Goal: Find specific page/section: Find specific page/section

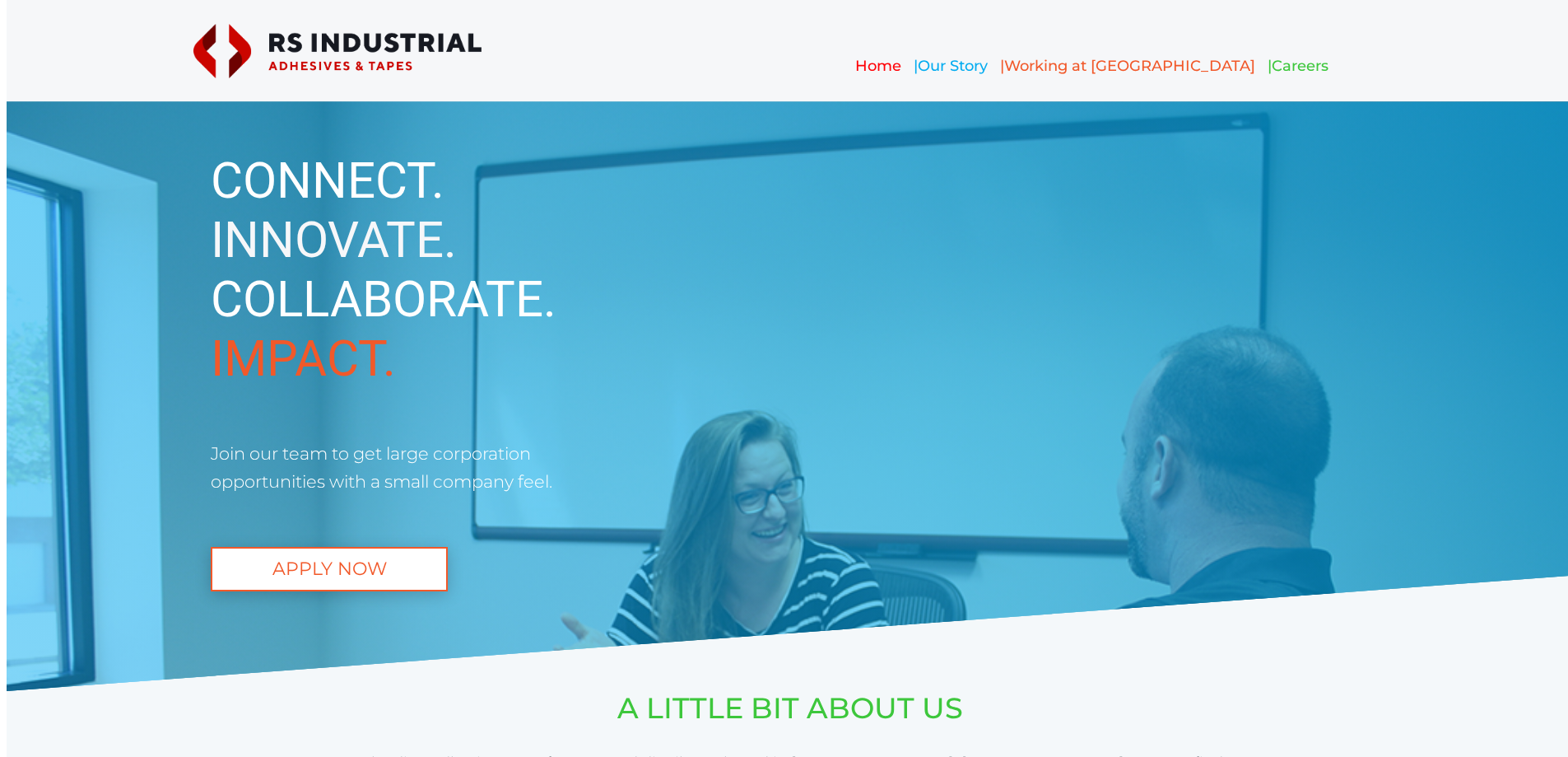
click at [1272, 62] on span "Careers" at bounding box center [1300, 66] width 57 height 19
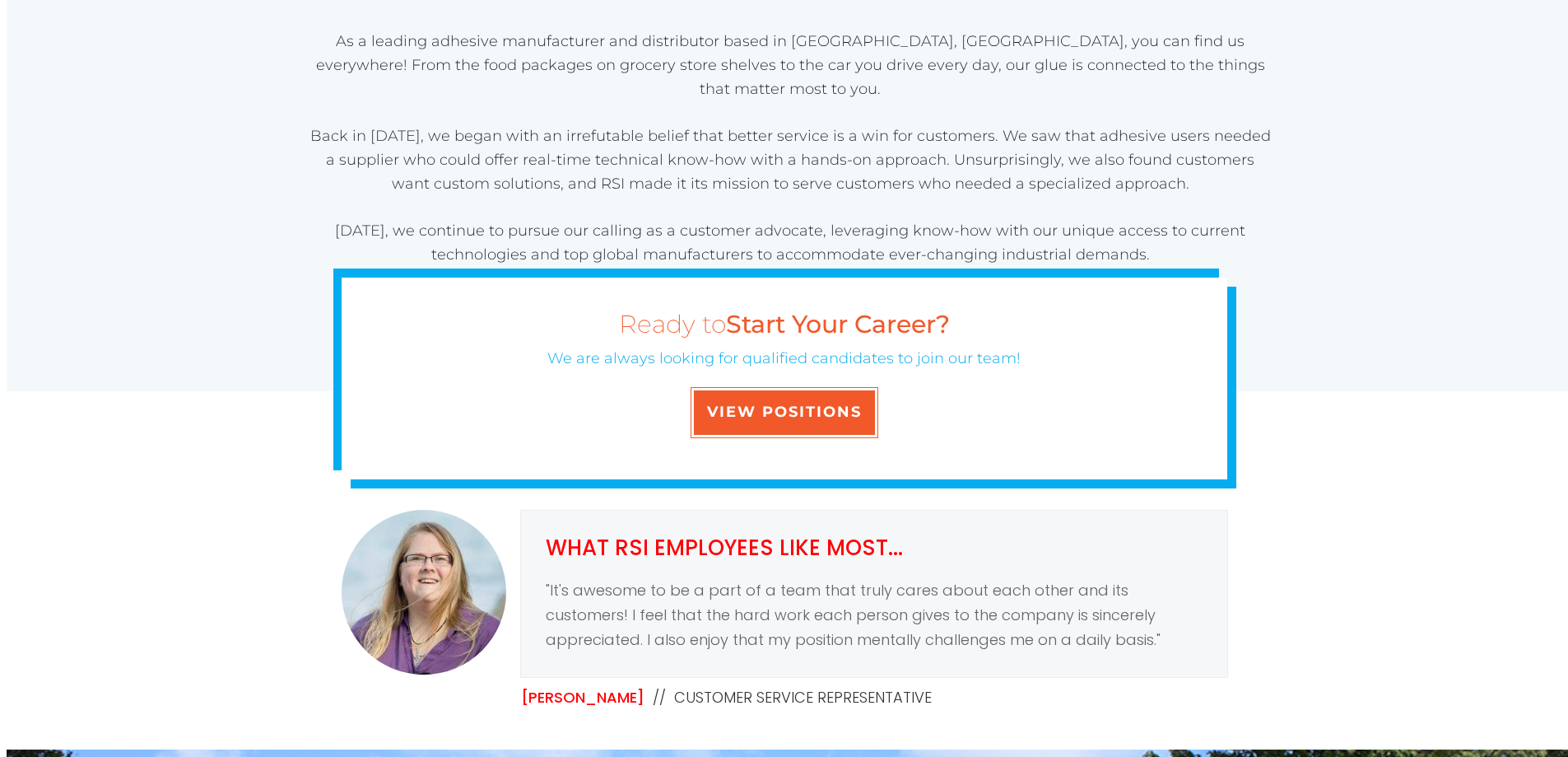
scroll to position [824, 0]
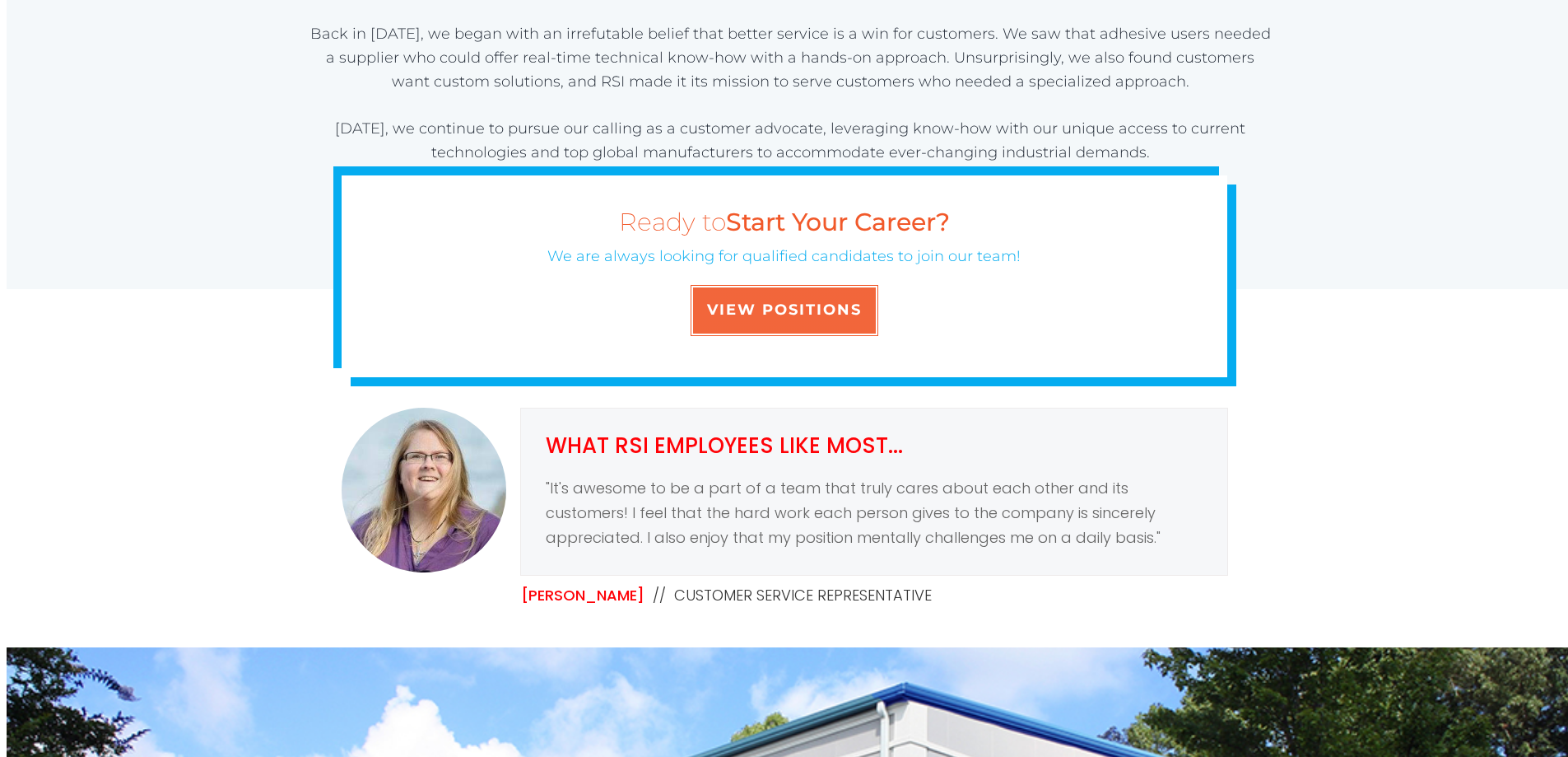
click at [794, 313] on span "VIEW POSITIONS" at bounding box center [784, 310] width 155 height 19
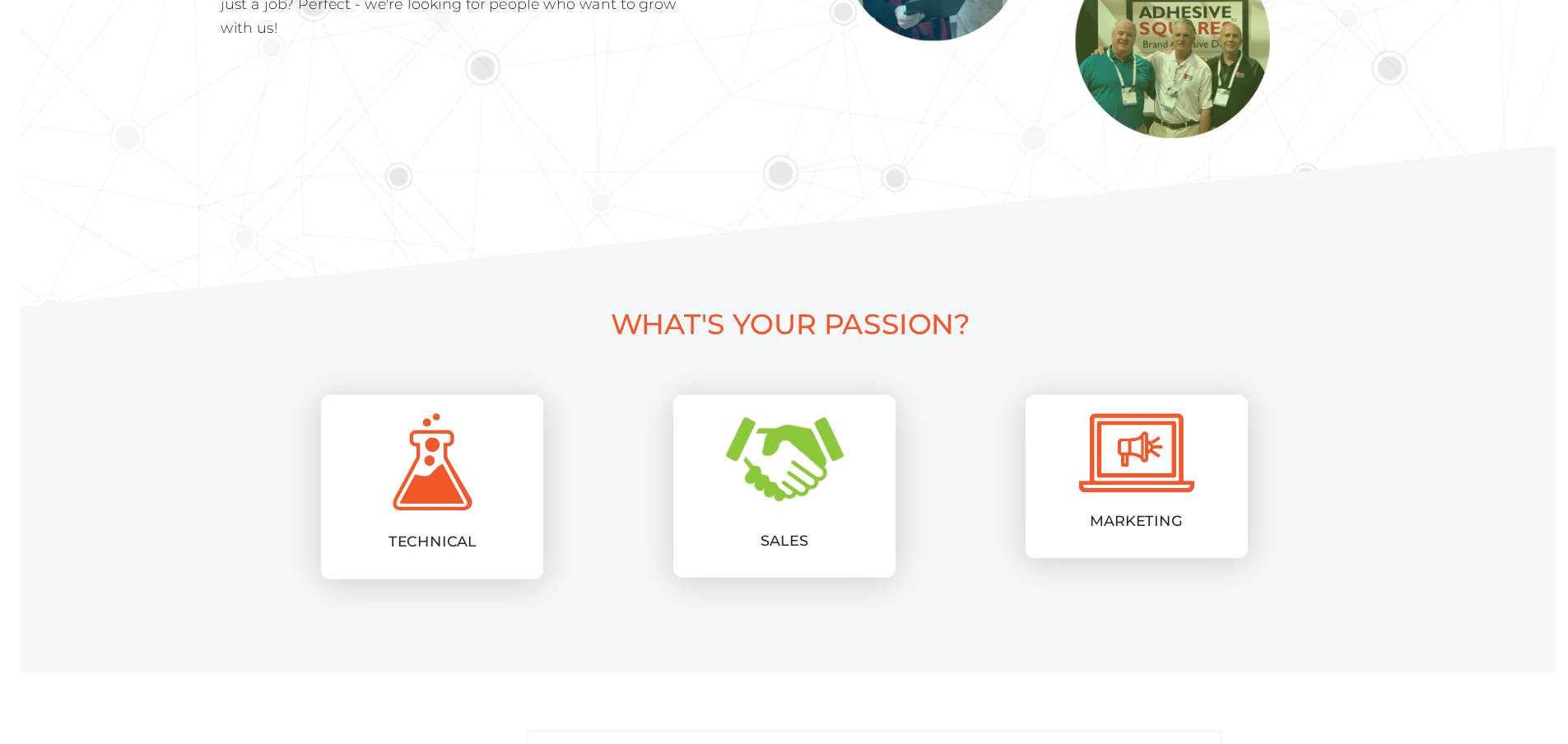
scroll to position [558, 0]
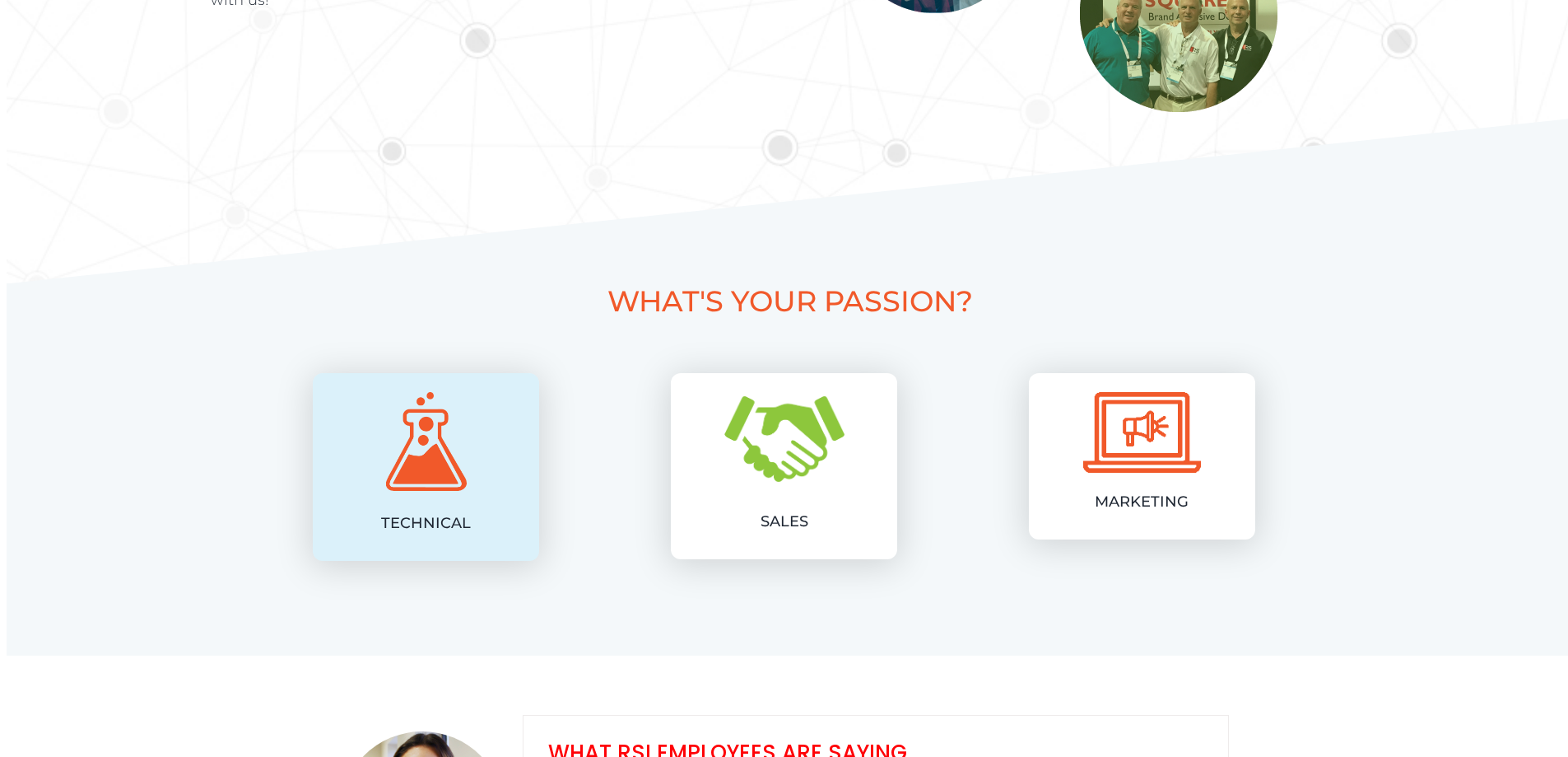
click at [450, 471] on img at bounding box center [426, 441] width 80 height 99
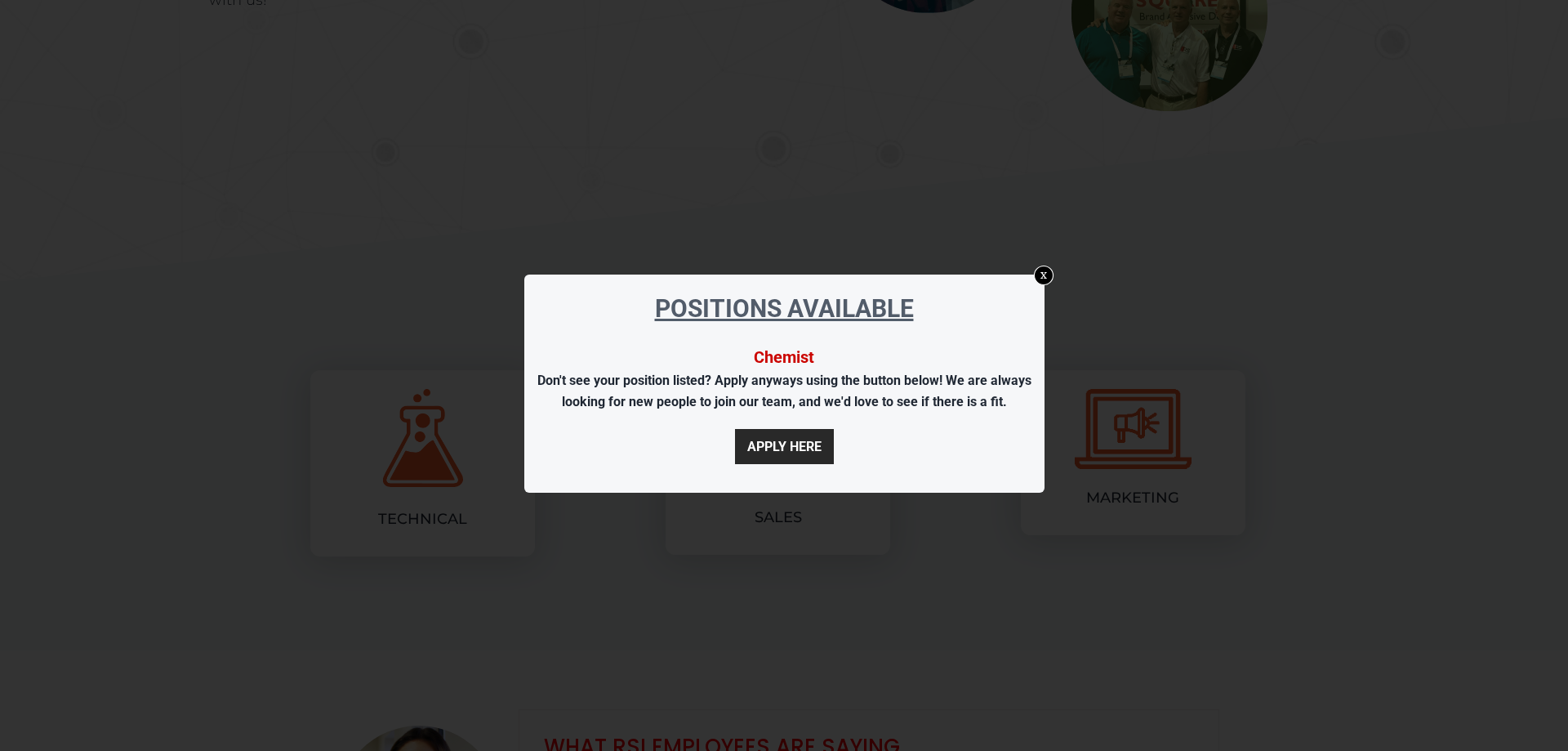
click at [1043, 271] on link "x" at bounding box center [1043, 275] width 19 height 19
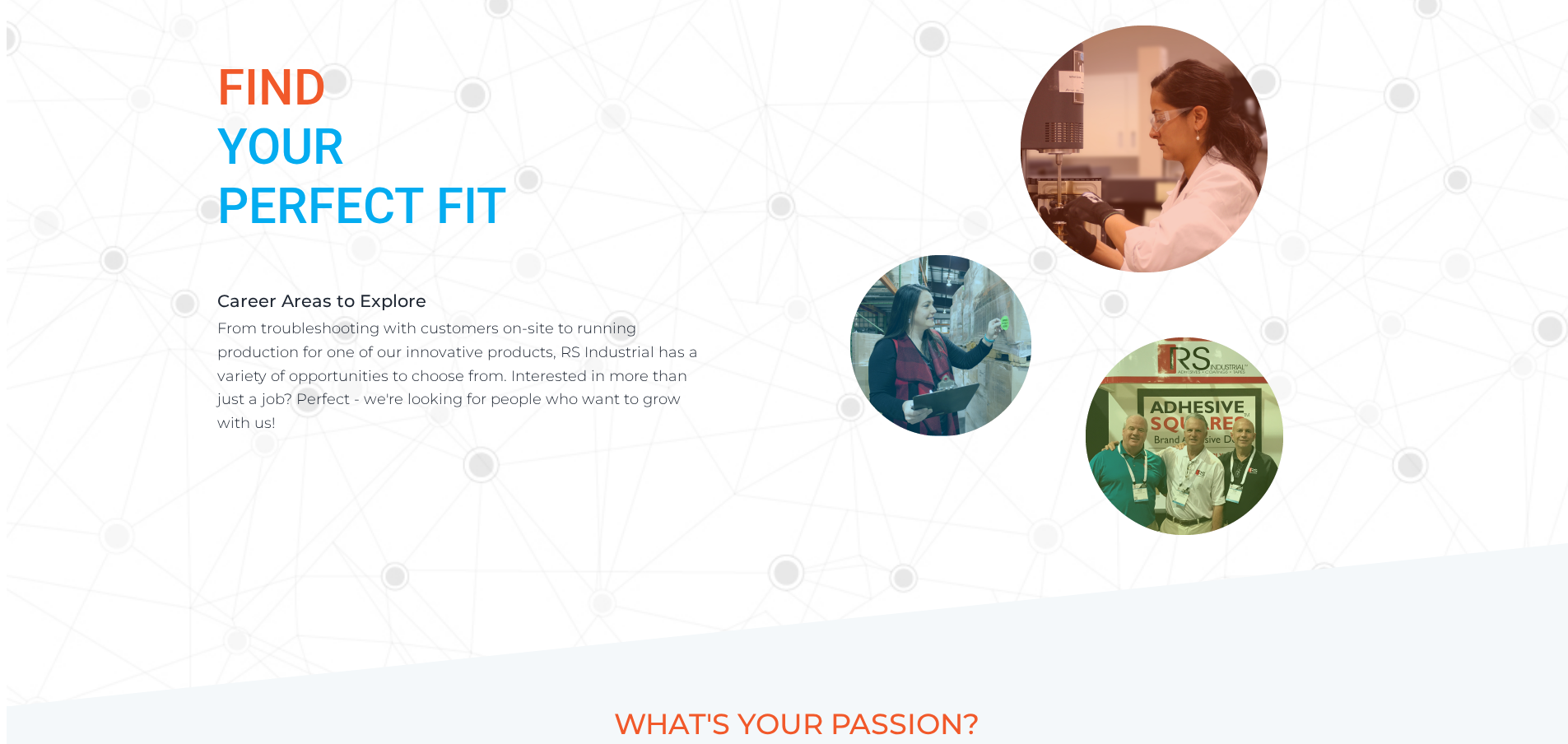
scroll to position [0, 0]
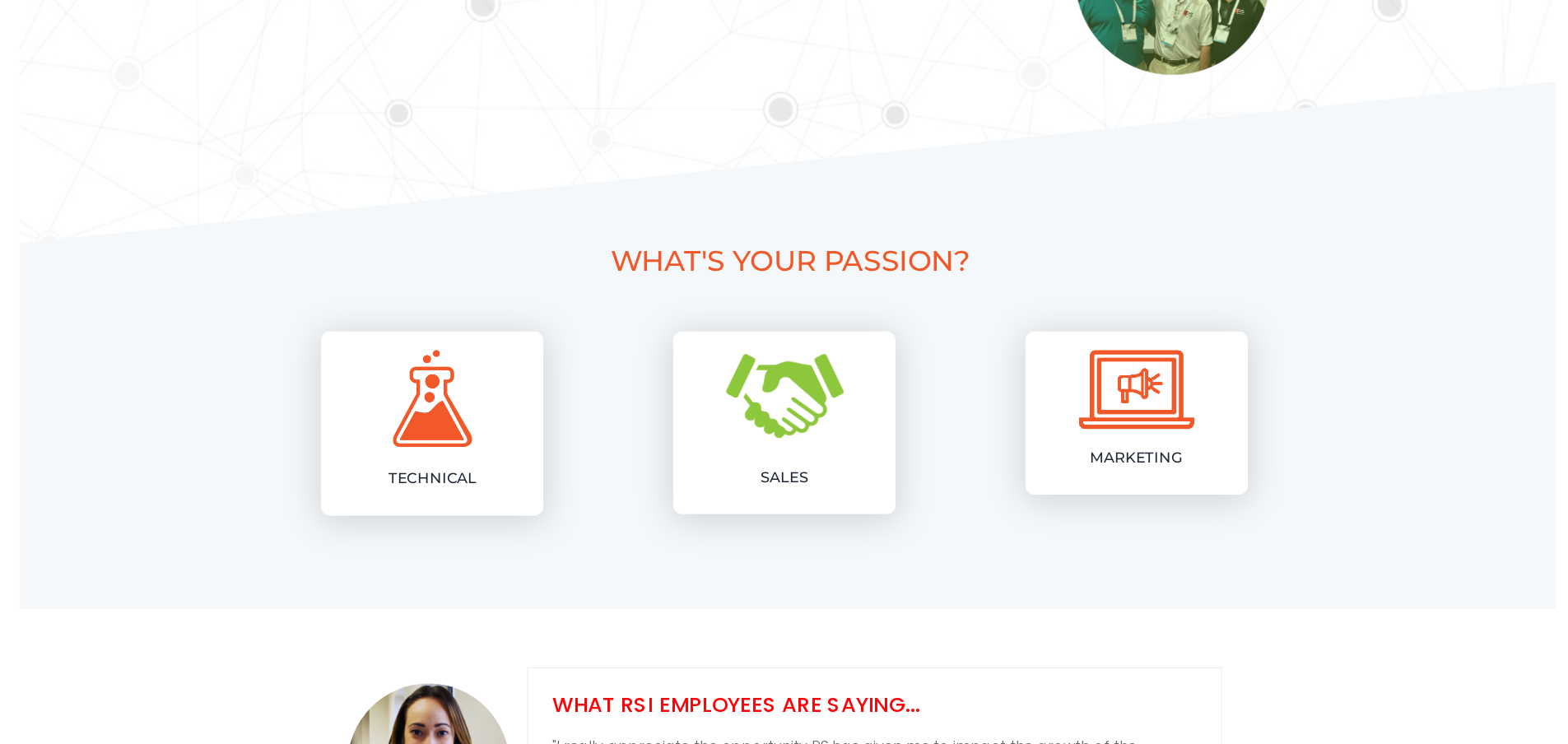
scroll to position [681, 0]
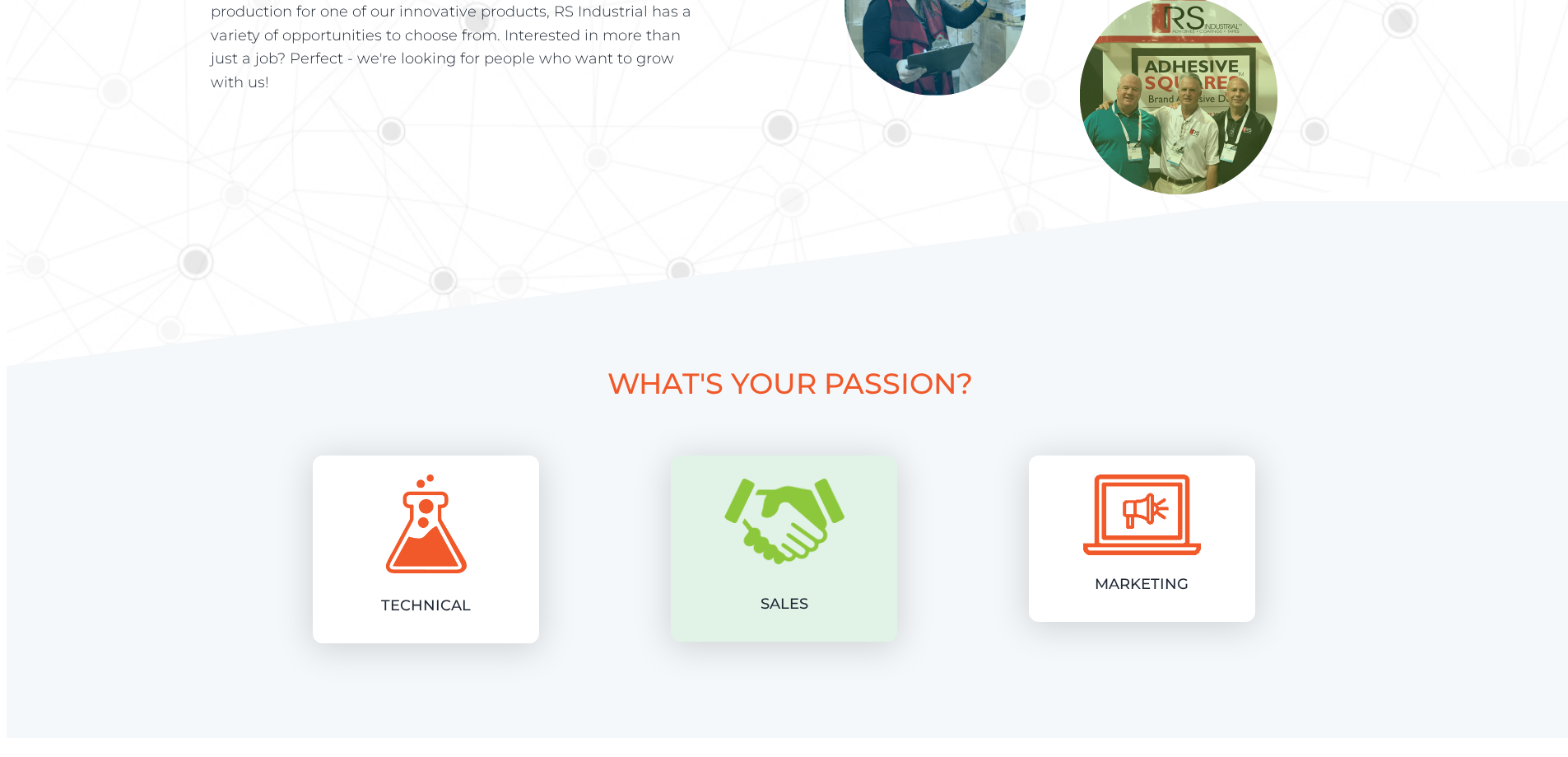
click at [789, 531] on img at bounding box center [784, 521] width 120 height 86
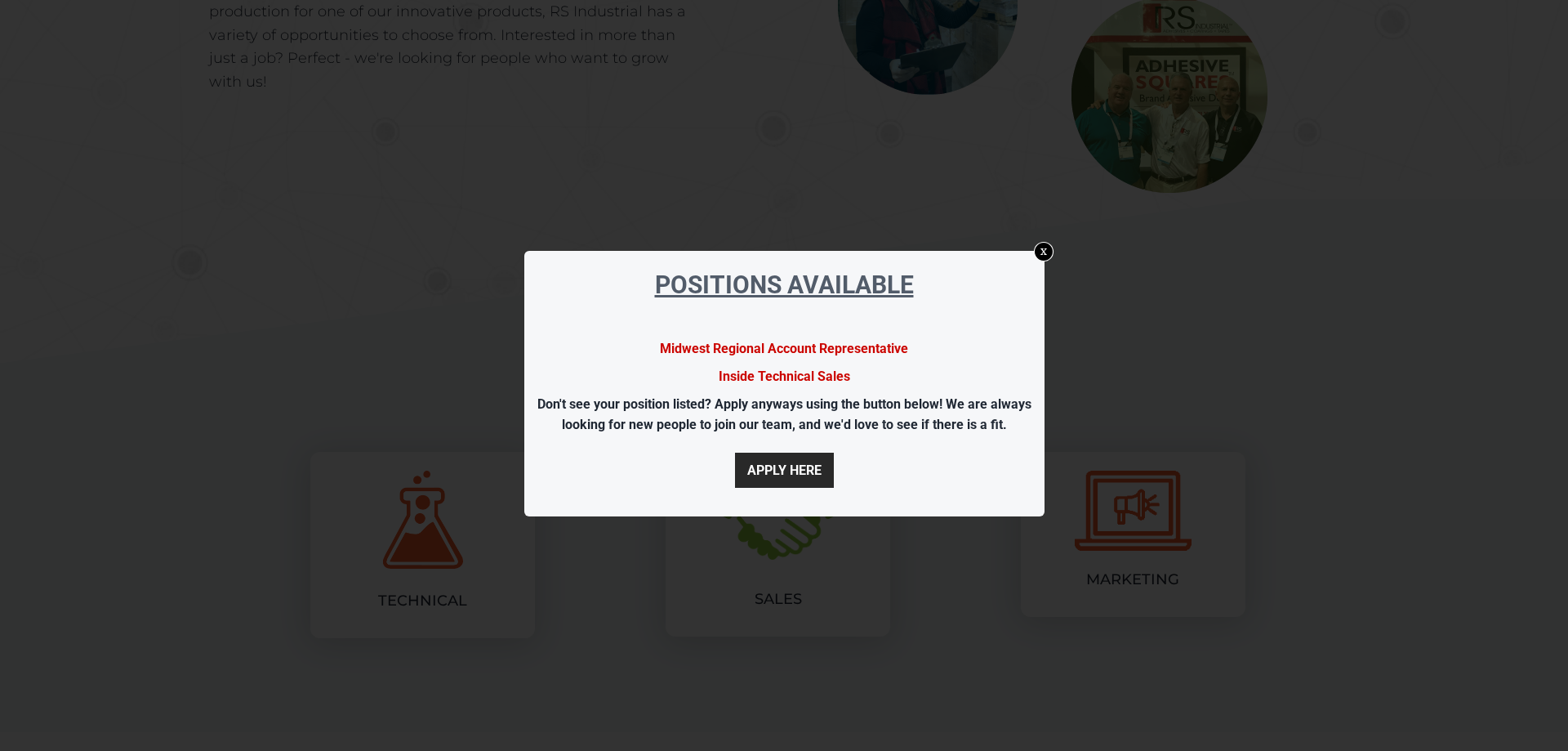
click at [1044, 249] on link "x" at bounding box center [1043, 251] width 19 height 19
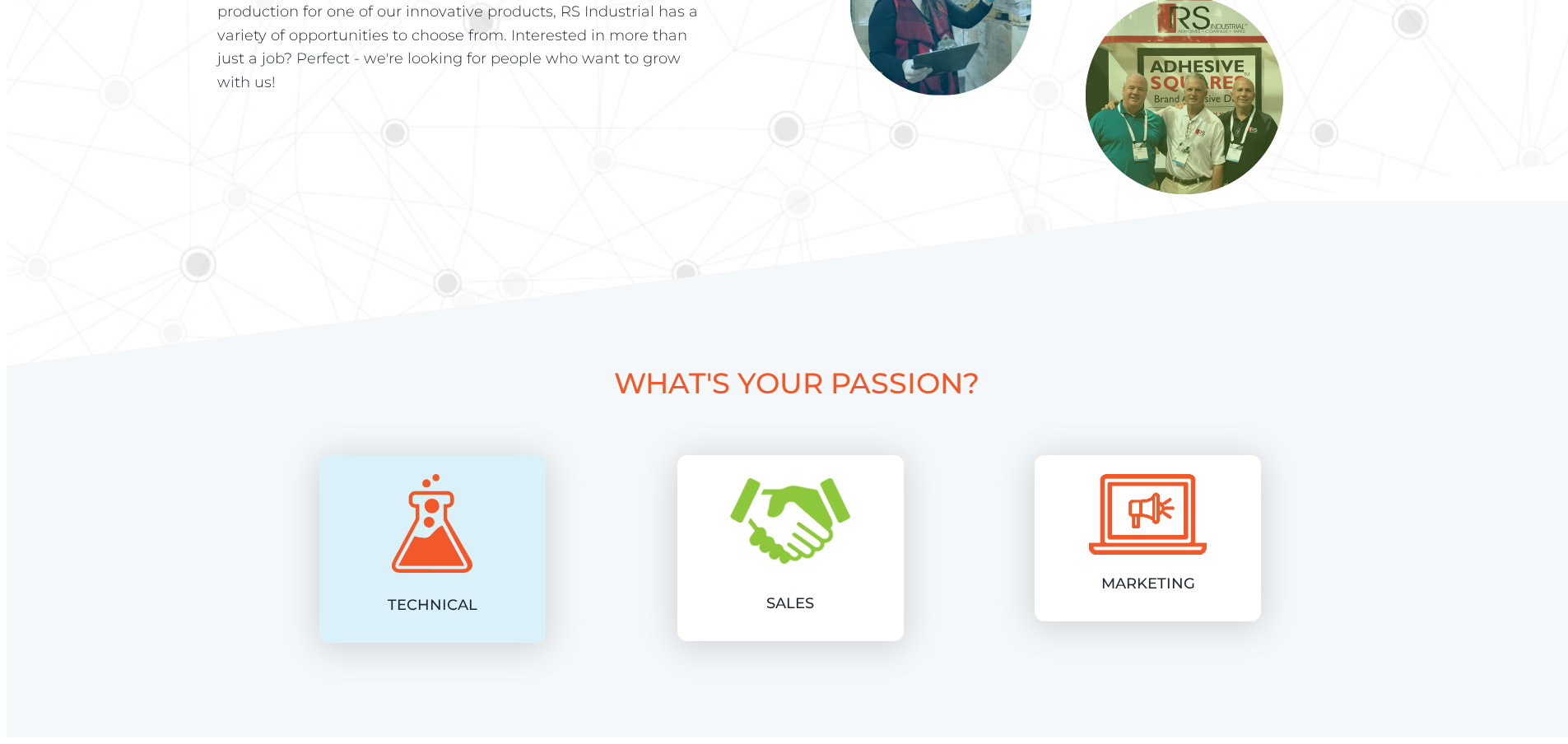
click at [466, 574] on div "TECHNICAL" at bounding box center [432, 538] width 182 height 160
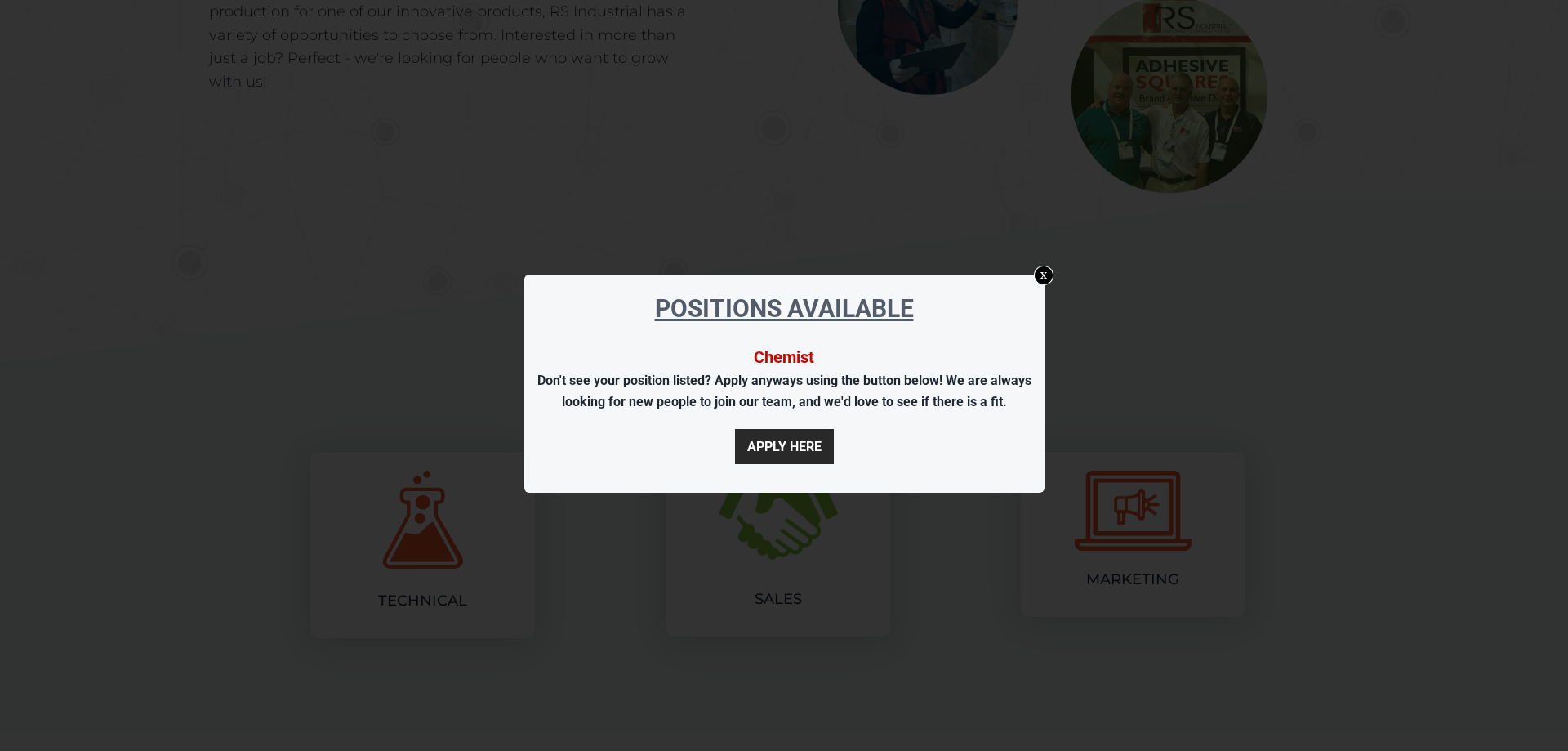
click at [1045, 272] on link "x" at bounding box center [1043, 275] width 19 height 19
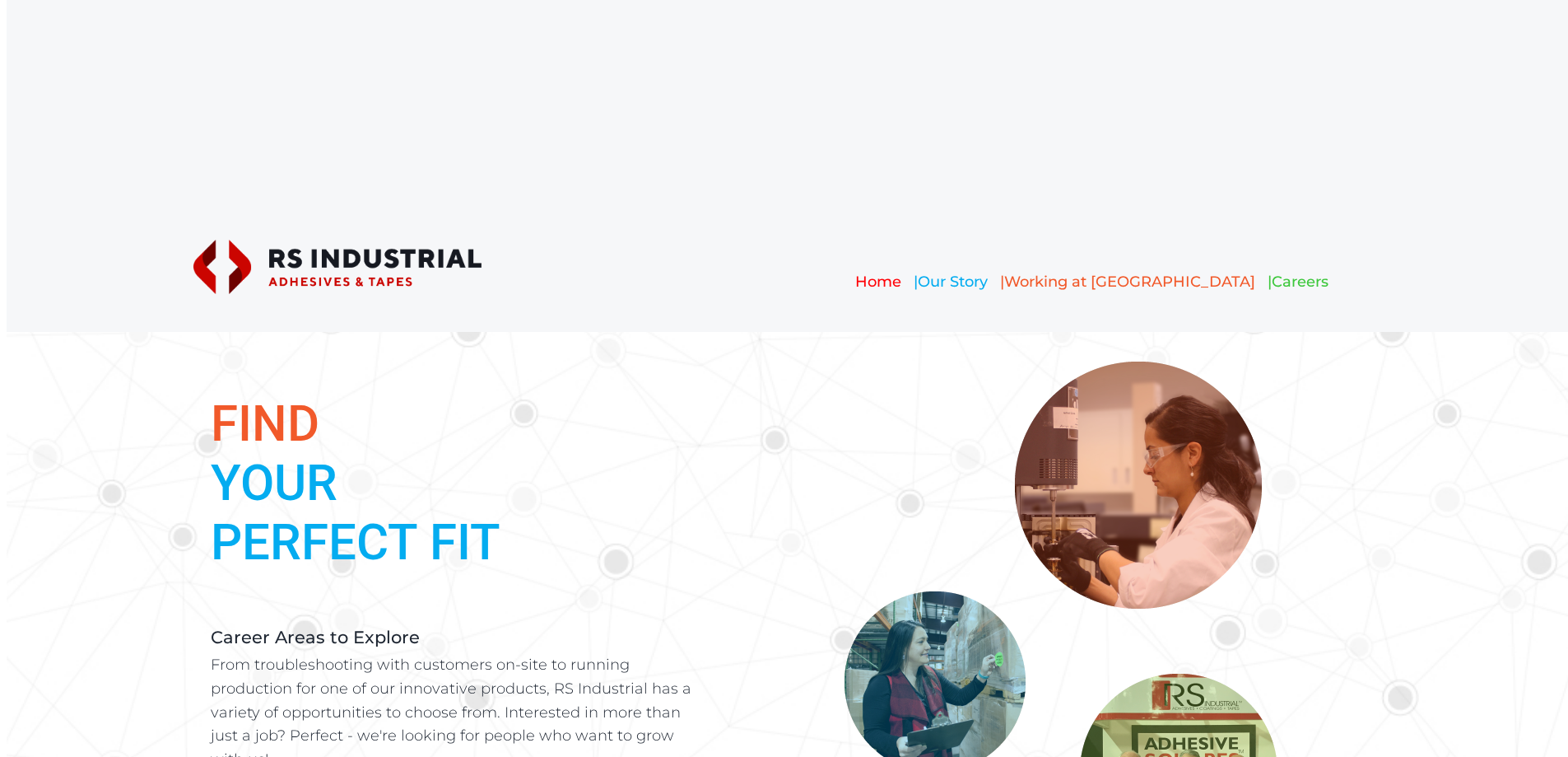
scroll to position [0, 0]
